Goal: Navigation & Orientation: Find specific page/section

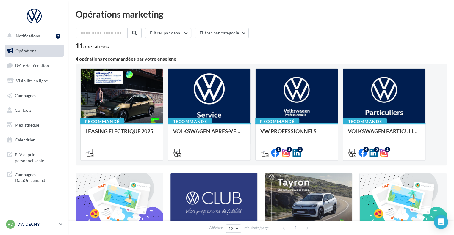
click at [54, 223] on p "VW DECHY" at bounding box center [37, 224] width 40 height 6
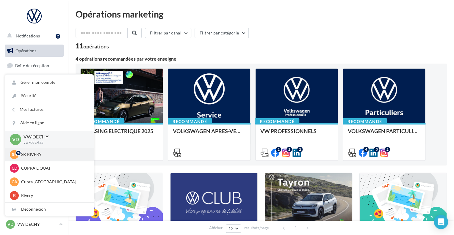
scroll to position [30, 0]
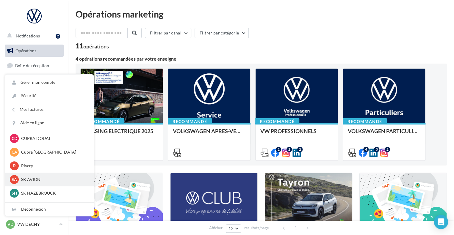
click at [40, 180] on p "SK AVION" at bounding box center [53, 180] width 65 height 6
